Goal: Information Seeking & Learning: Learn about a topic

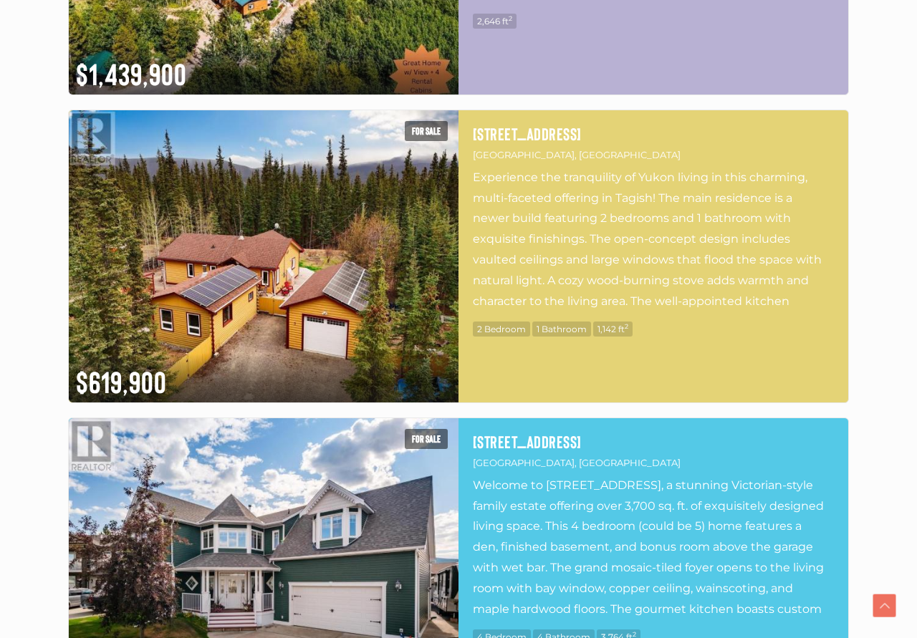
scroll to position [1607, 0]
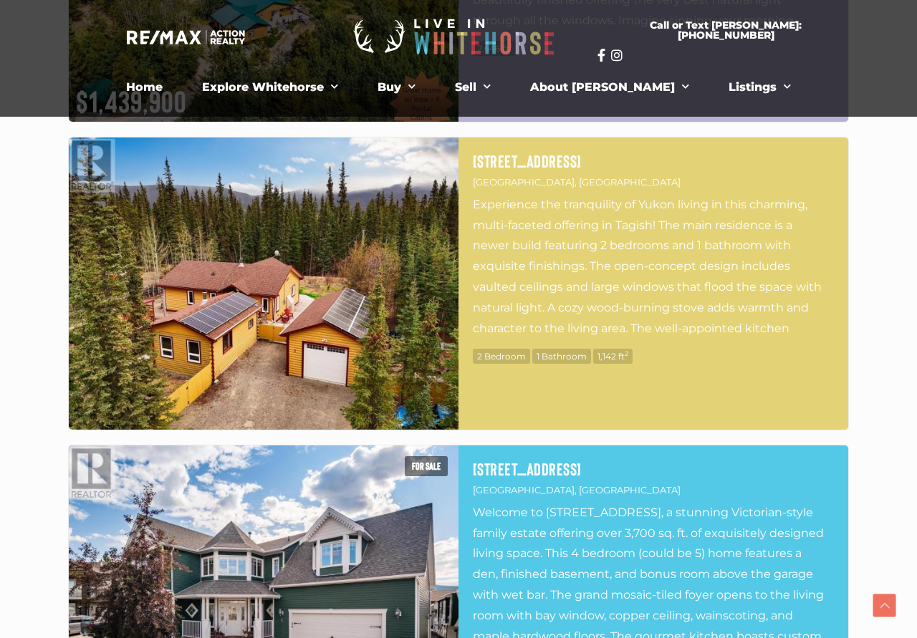
click at [347, 349] on img at bounding box center [264, 284] width 390 height 292
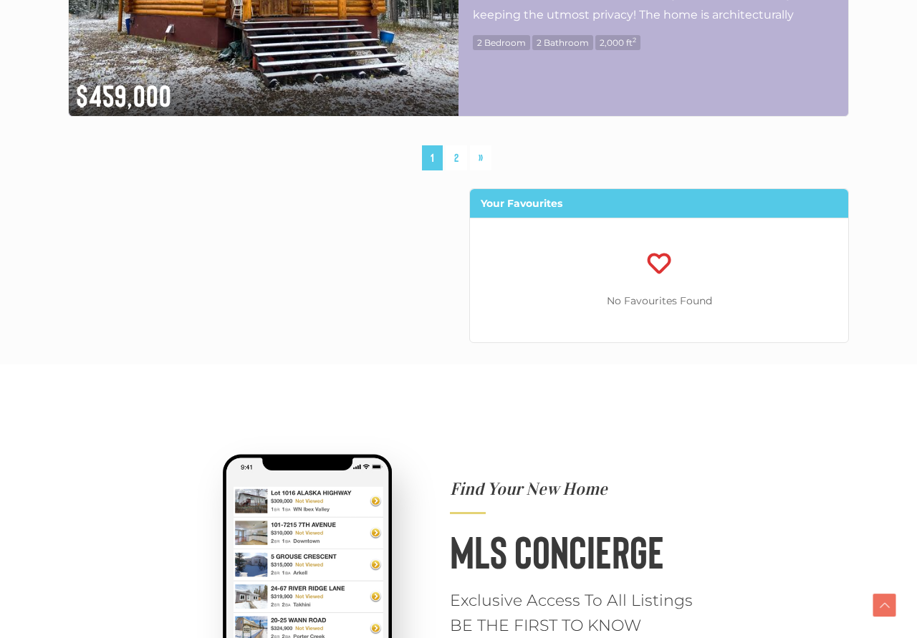
scroll to position [7817, 0]
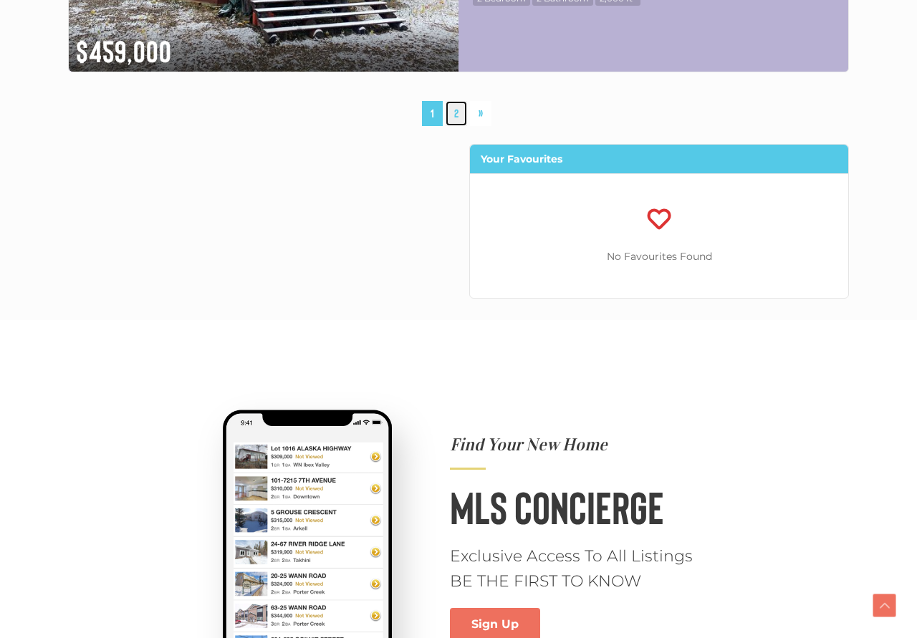
click at [458, 113] on link "2" at bounding box center [455, 113] width 21 height 25
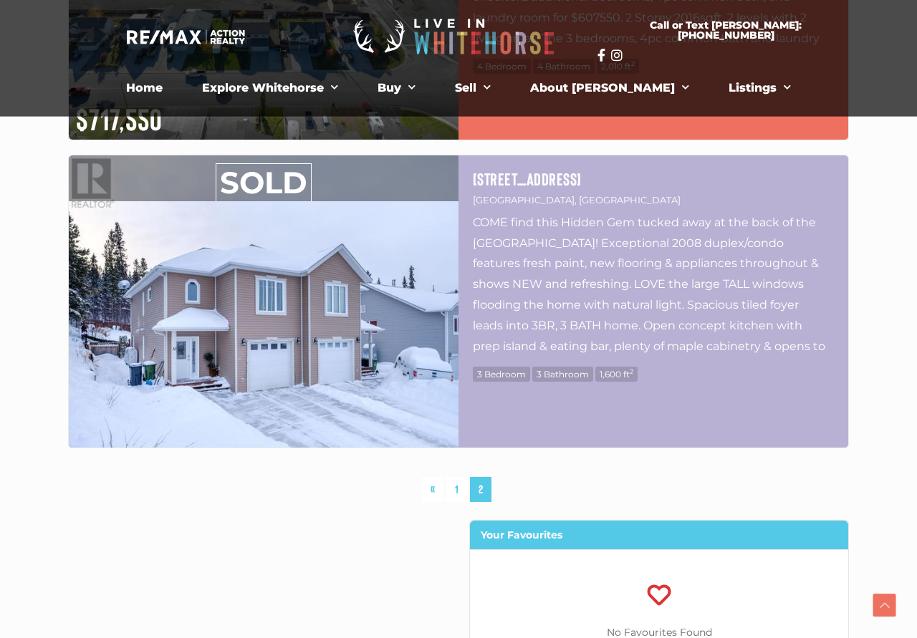
scroll to position [3722, 0]
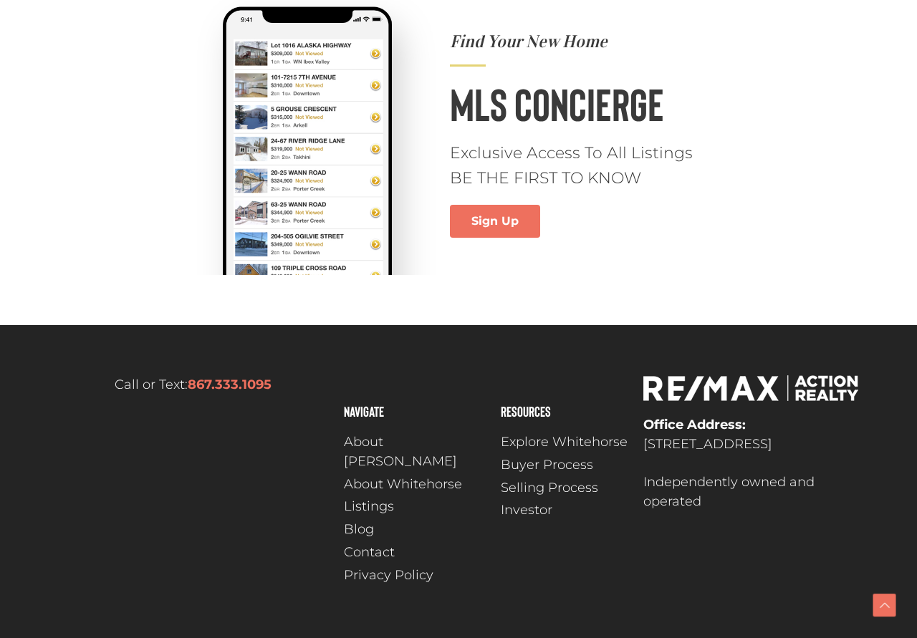
scroll to position [4526, 0]
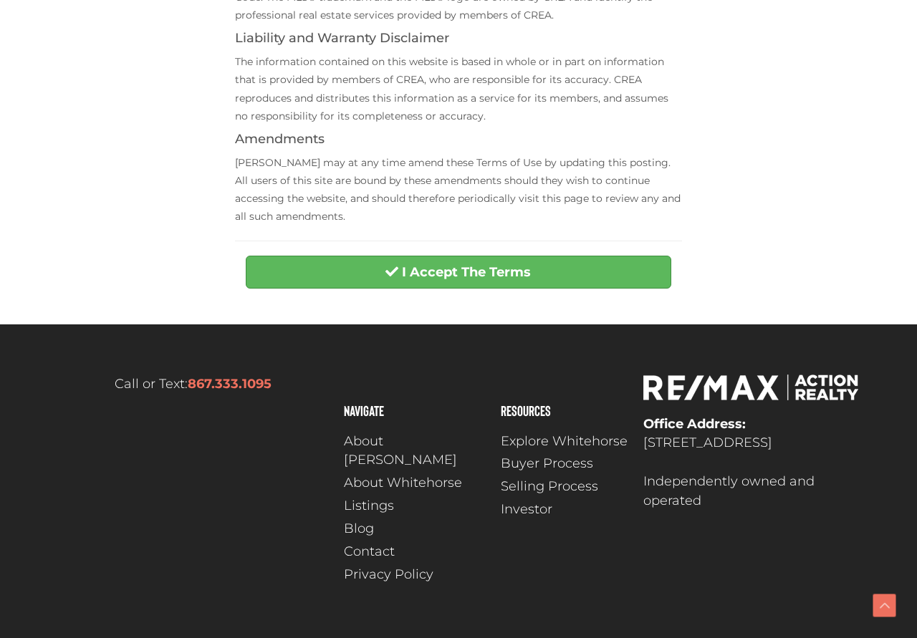
scroll to position [585, 0]
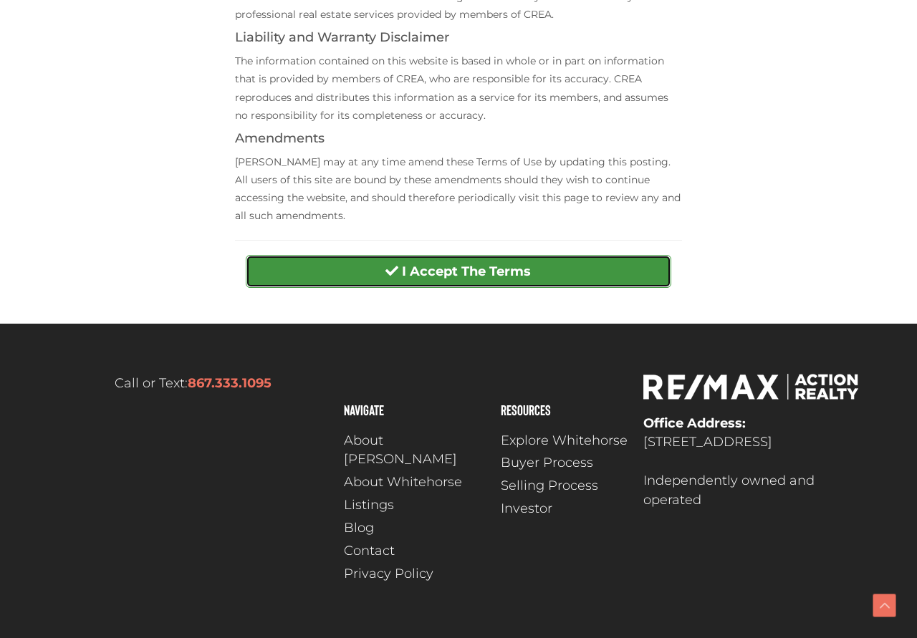
click at [419, 264] on strong "I Accept The Terms" at bounding box center [466, 272] width 129 height 16
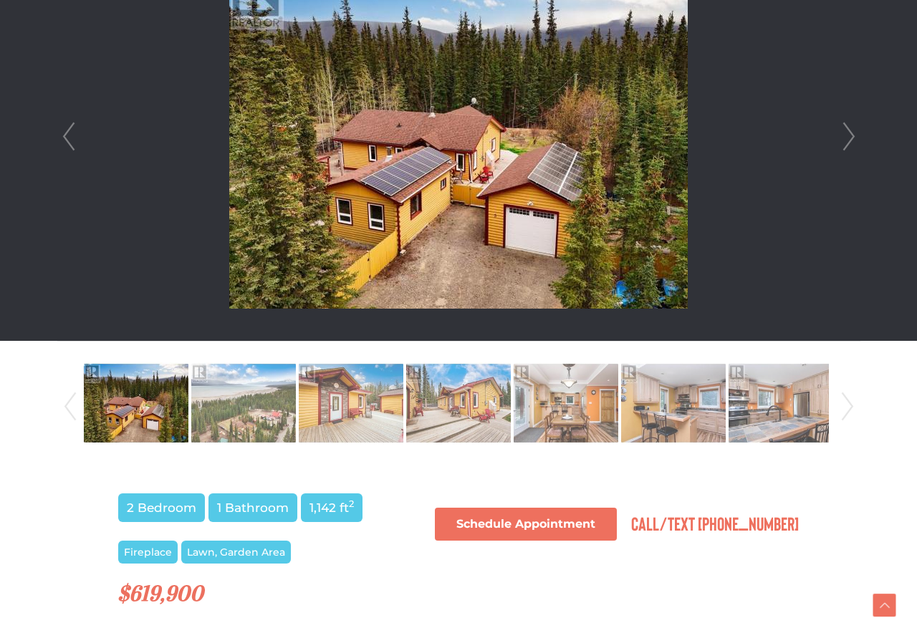
scroll to position [584, 0]
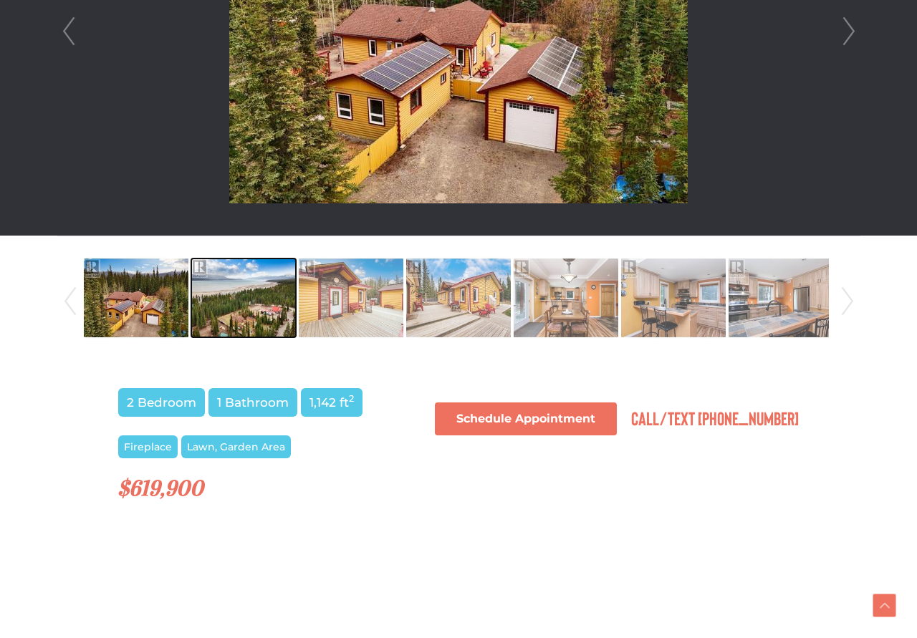
click at [233, 301] on img at bounding box center [243, 298] width 105 height 82
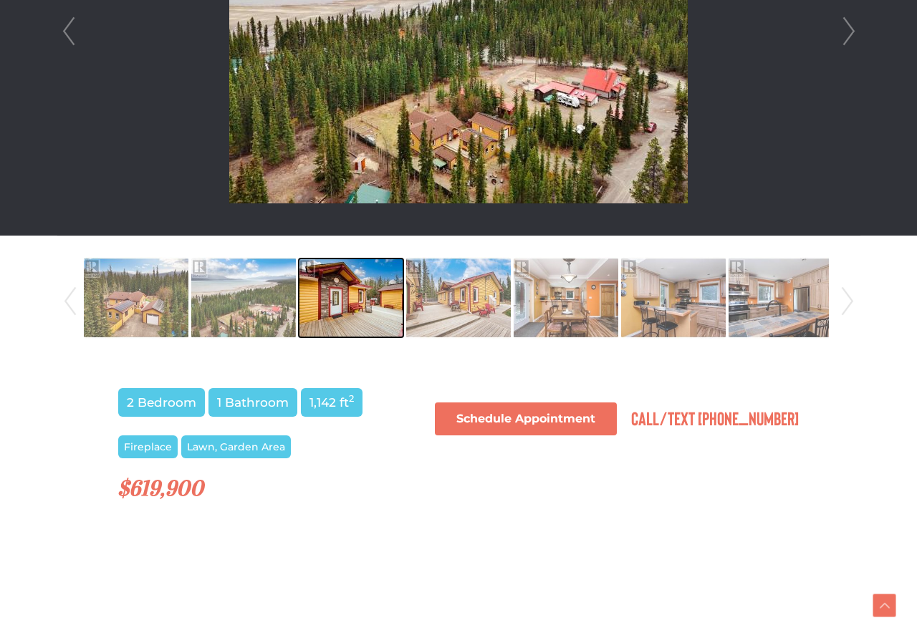
click at [331, 293] on img at bounding box center [351, 298] width 105 height 82
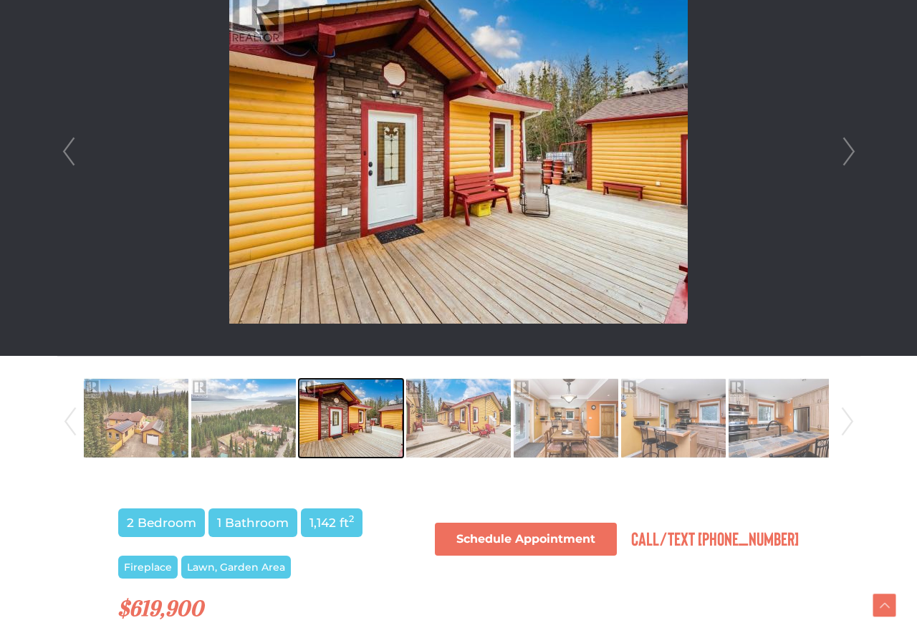
scroll to position [438, 0]
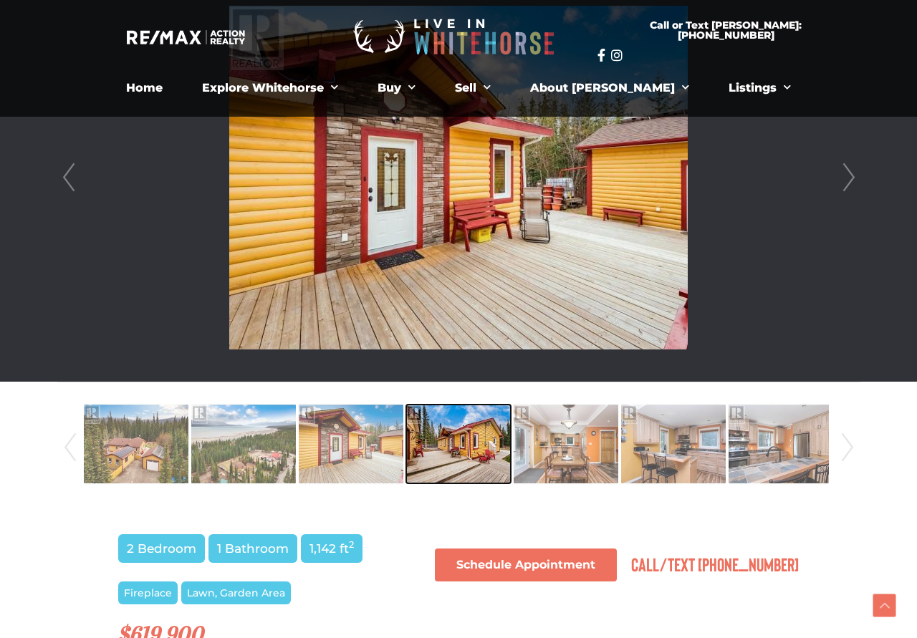
click at [451, 434] on img at bounding box center [458, 444] width 105 height 82
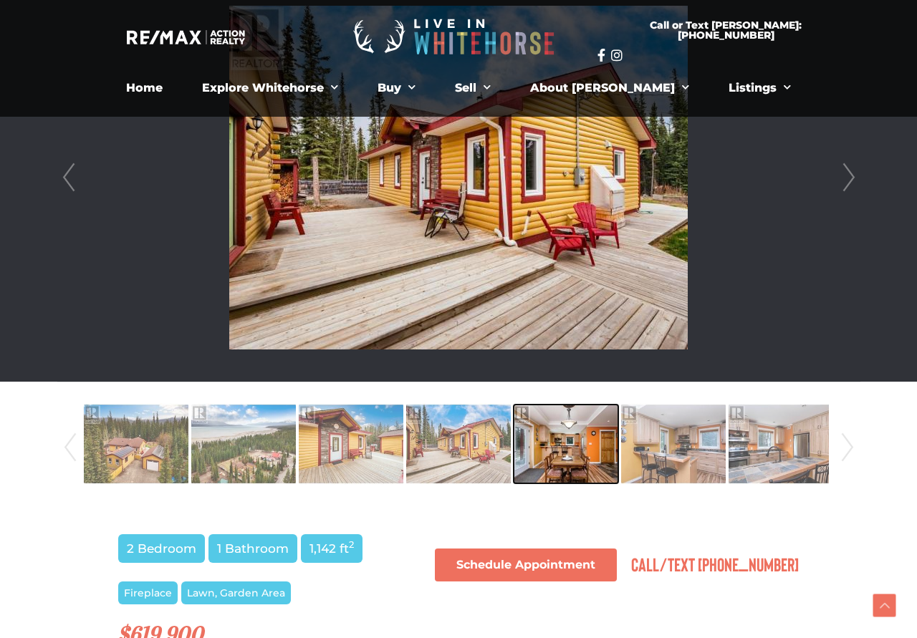
click at [597, 451] on img at bounding box center [566, 444] width 105 height 82
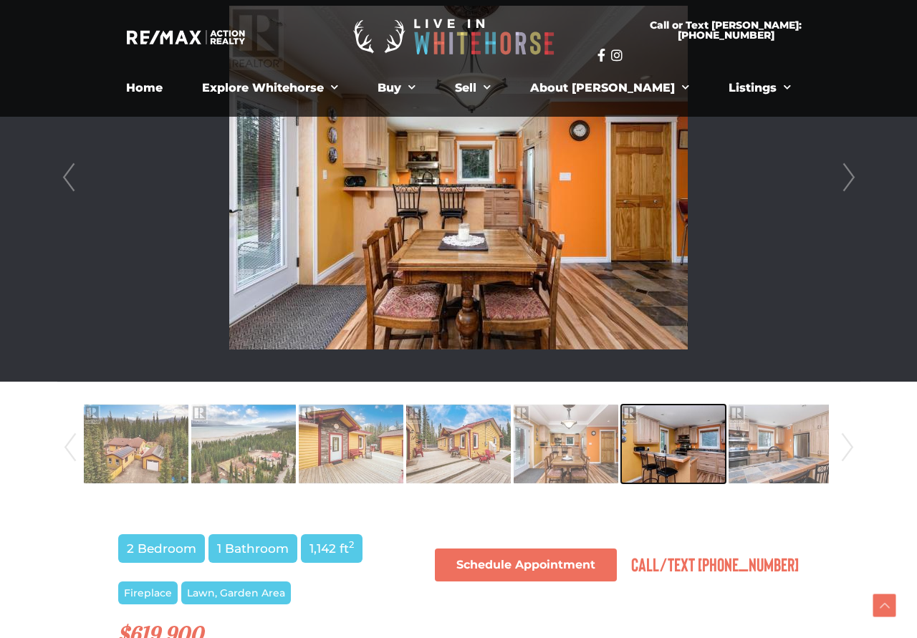
click at [655, 453] on img at bounding box center [673, 444] width 105 height 82
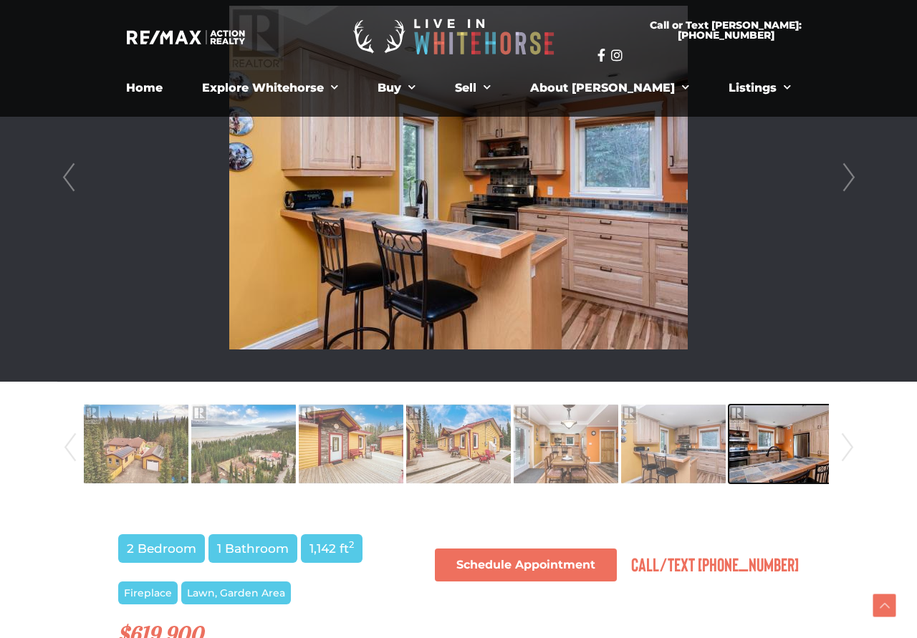
click at [784, 454] on img at bounding box center [780, 444] width 105 height 82
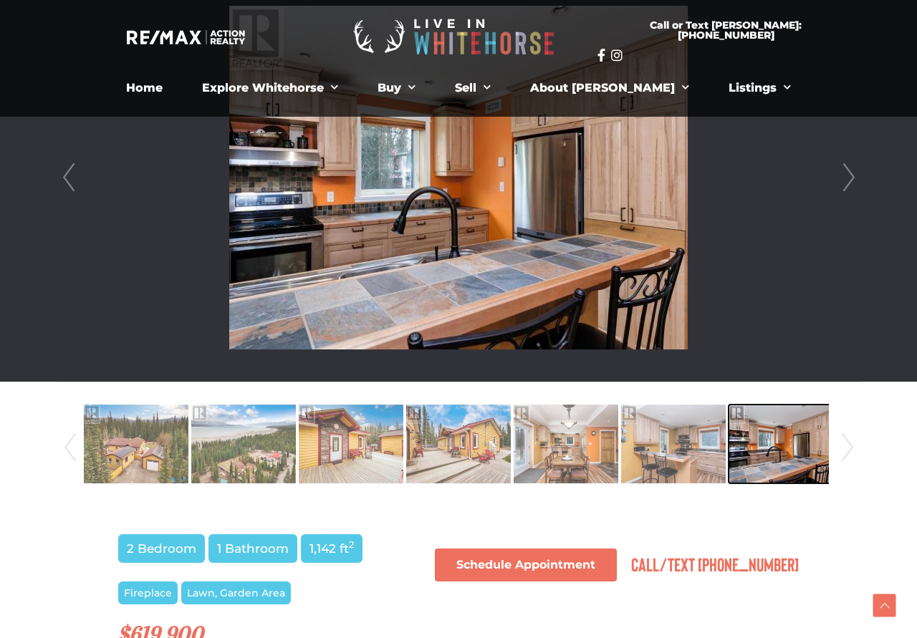
scroll to position [511, 0]
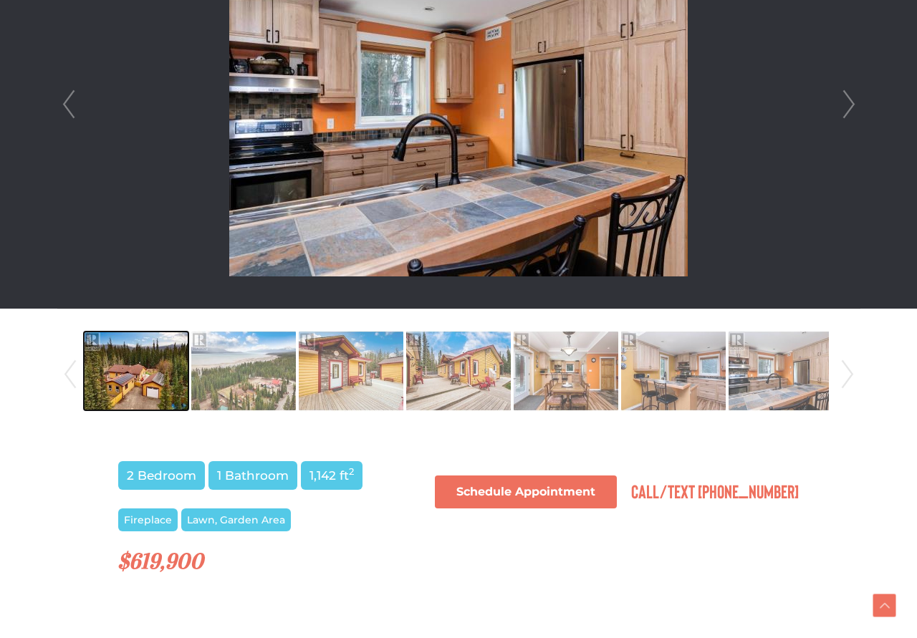
click at [166, 393] on img at bounding box center [136, 371] width 105 height 82
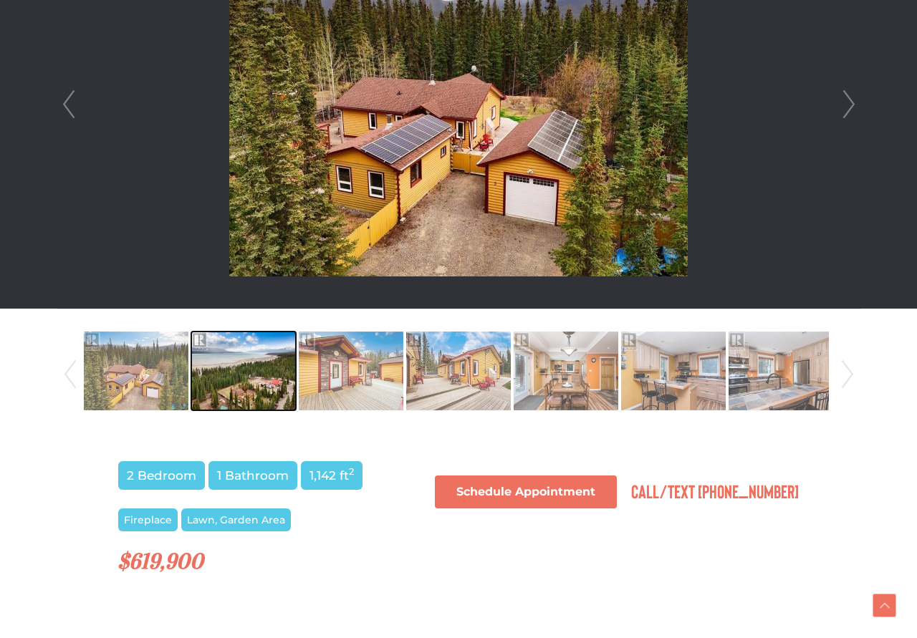
click at [221, 371] on img at bounding box center [243, 371] width 105 height 82
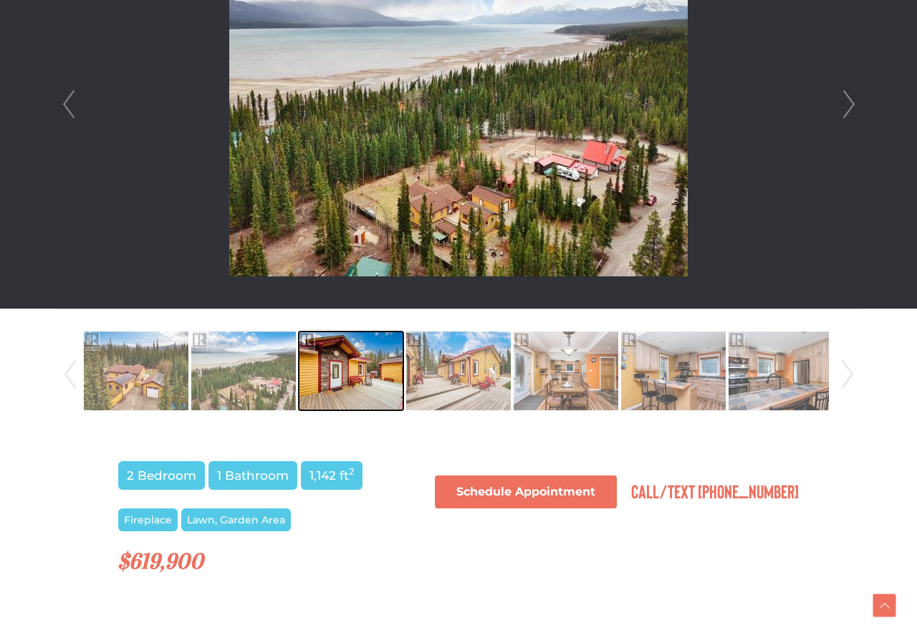
click at [370, 382] on img at bounding box center [351, 371] width 105 height 82
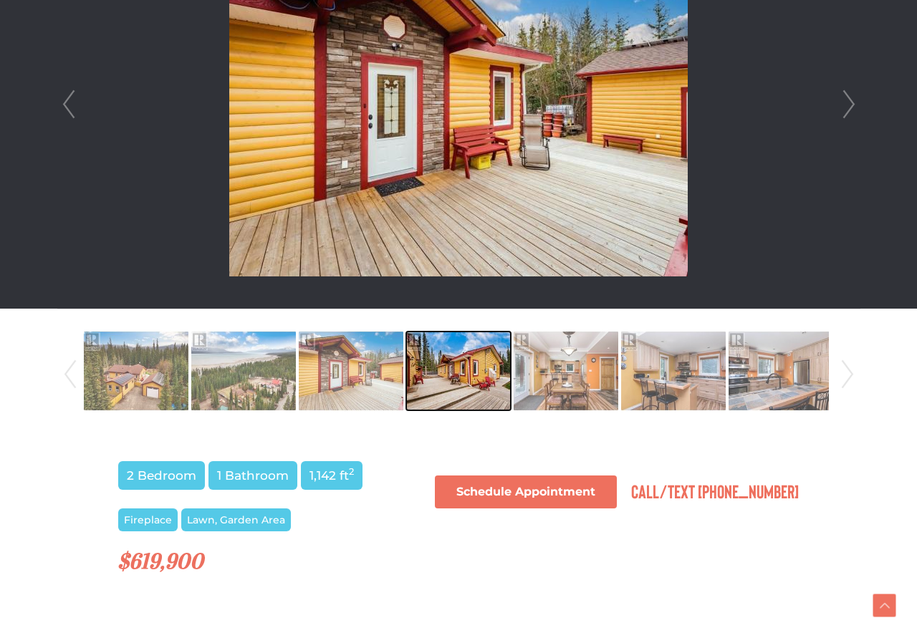
click at [478, 355] on img at bounding box center [458, 371] width 105 height 82
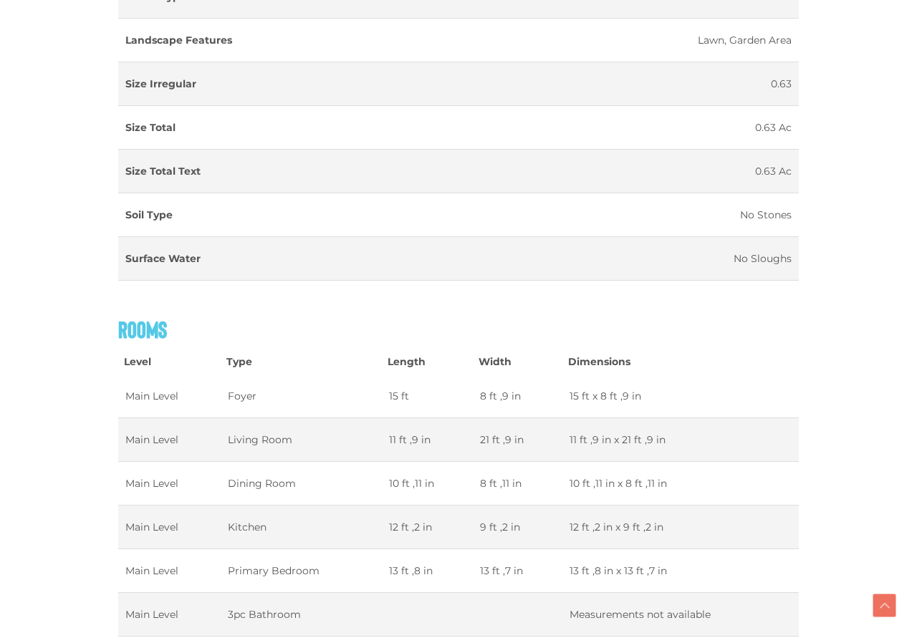
scroll to position [2630, 0]
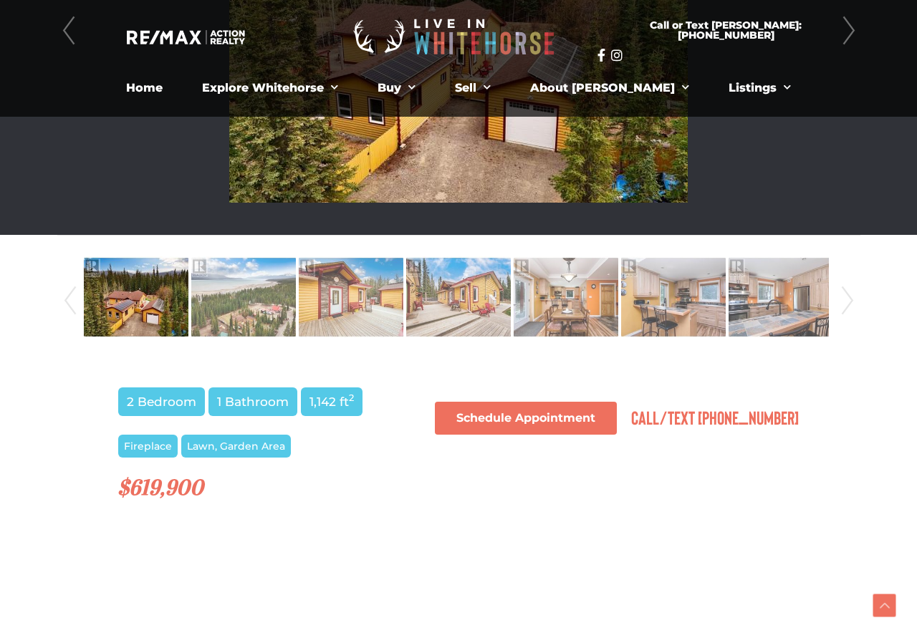
scroll to position [585, 0]
